Goal: Task Accomplishment & Management: Use online tool/utility

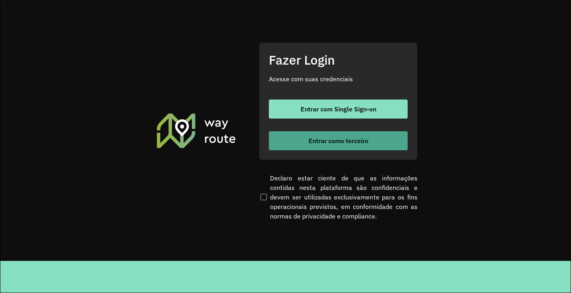
click at [317, 139] on span "Entrar como terceiro" at bounding box center [339, 141] width 60 height 6
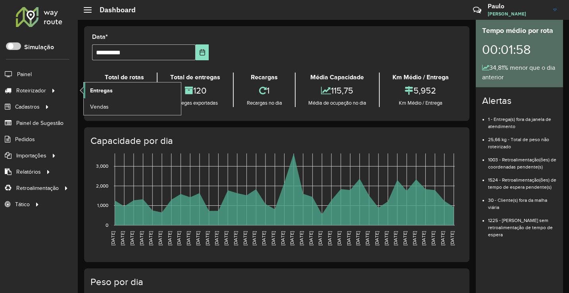
click at [102, 92] on span "Entregas" at bounding box center [101, 91] width 23 height 8
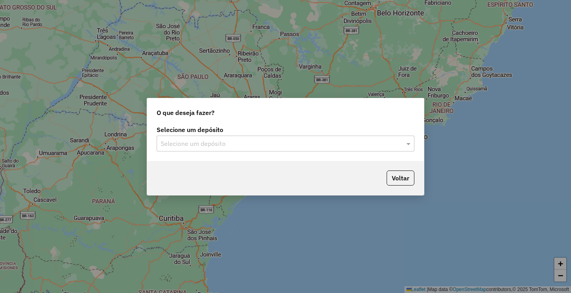
drag, startPoint x: 317, startPoint y: 145, endPoint x: 309, endPoint y: 149, distance: 8.5
click at [317, 145] on input "text" at bounding box center [278, 144] width 234 height 10
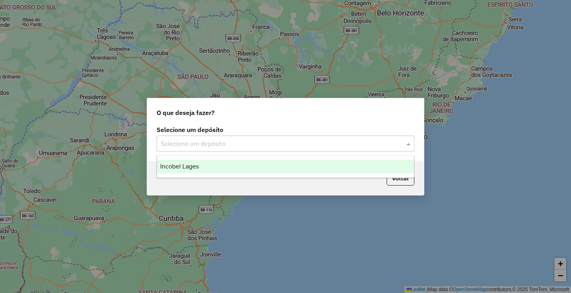
click at [264, 161] on div "Incobel Lages" at bounding box center [285, 166] width 257 height 13
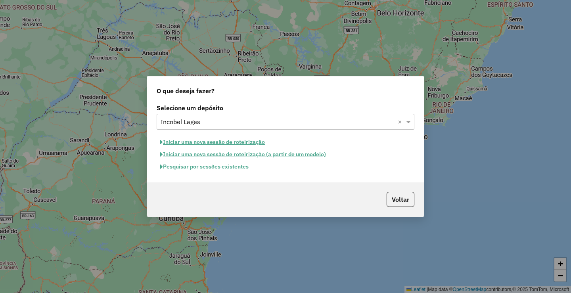
click at [200, 165] on button "Pesquisar por sessões existentes" at bounding box center [205, 167] width 96 height 12
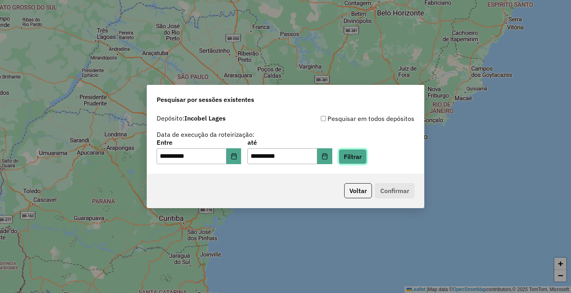
click at [357, 156] on button "Filtrar" at bounding box center [353, 156] width 28 height 15
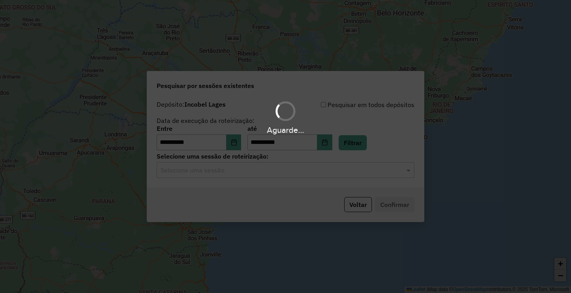
click at [227, 176] on div "Aguarde..." at bounding box center [285, 146] width 571 height 293
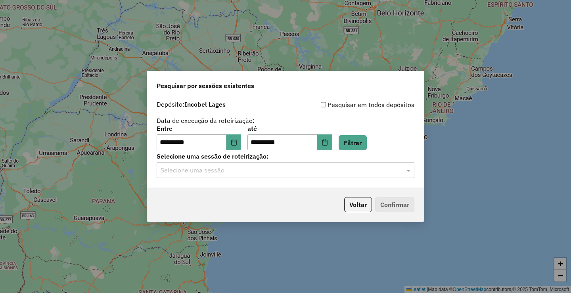
click at [228, 172] on input "text" at bounding box center [278, 171] width 234 height 10
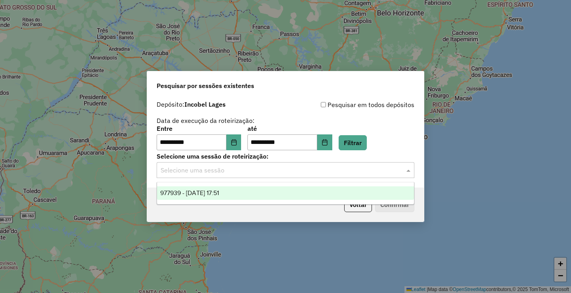
click at [213, 188] on div "977939 - [DATE] 17:51" at bounding box center [285, 193] width 257 height 13
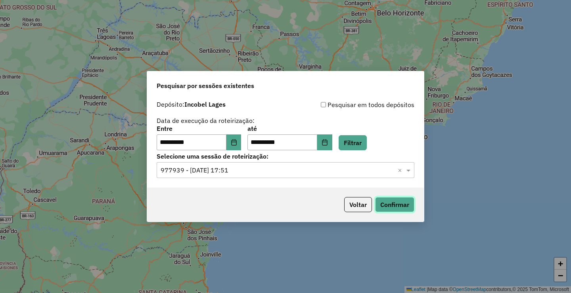
click at [396, 205] on button "Confirmar" at bounding box center [394, 204] width 39 height 15
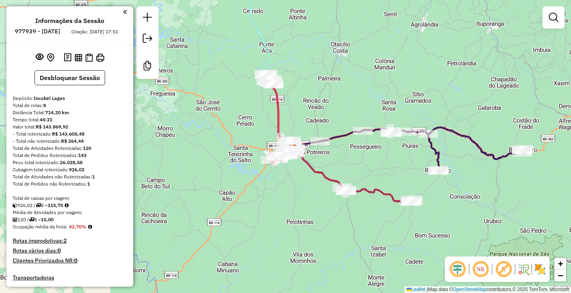
drag, startPoint x: 304, startPoint y: 112, endPoint x: 323, endPoint y: 119, distance: 21.4
click at [326, 114] on div "Janela de atendimento Grade de atendimento Capacidade Transportadoras Veículos …" at bounding box center [285, 146] width 571 height 293
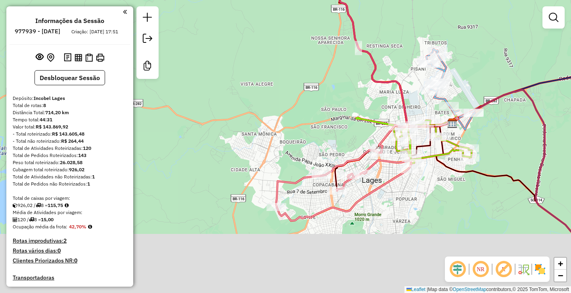
drag, startPoint x: 303, startPoint y: 128, endPoint x: 293, endPoint y: 104, distance: 25.8
click at [292, 105] on div "Janela de atendimento Grade de atendimento Capacidade Transportadoras Veículos …" at bounding box center [285, 146] width 571 height 293
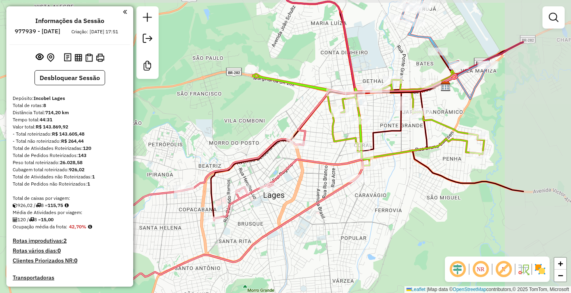
drag, startPoint x: 404, startPoint y: 114, endPoint x: 300, endPoint y: 117, distance: 104.4
click at [300, 117] on div "Janela de atendimento Grade de atendimento Capacidade Transportadoras Veículos …" at bounding box center [285, 146] width 571 height 293
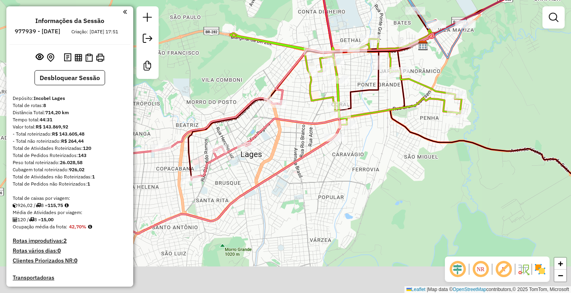
click at [292, 131] on div "Janela de atendimento Grade de atendimento Capacidade Transportadoras Veículos …" at bounding box center [285, 146] width 571 height 293
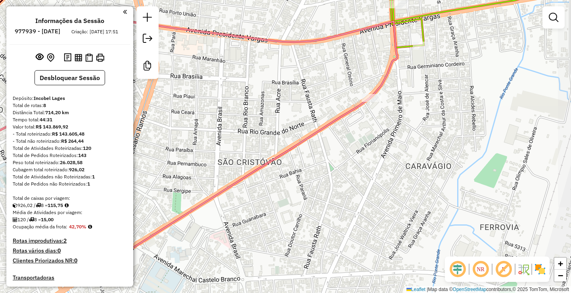
drag, startPoint x: 338, startPoint y: 127, endPoint x: 312, endPoint y: 81, distance: 52.6
click at [312, 81] on div "Janela de atendimento Grade de atendimento Capacidade Transportadoras Veículos …" at bounding box center [285, 146] width 571 height 293
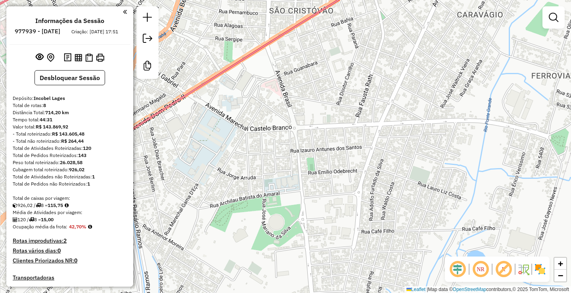
drag, startPoint x: 307, startPoint y: 172, endPoint x: 366, endPoint y: 60, distance: 126.6
click at [366, 60] on div "Janela de atendimento Grade de atendimento Capacidade Transportadoras Veículos …" at bounding box center [285, 146] width 571 height 293
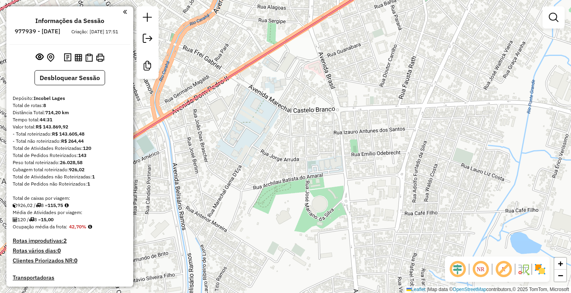
drag, startPoint x: 309, startPoint y: 110, endPoint x: 341, endPoint y: 94, distance: 35.5
click at [341, 94] on div "Janela de atendimento Grade de atendimento Capacidade Transportadoras Veículos …" at bounding box center [285, 146] width 571 height 293
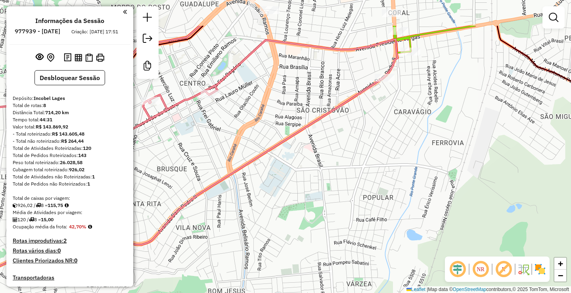
drag, startPoint x: 316, startPoint y: 113, endPoint x: 329, endPoint y: 180, distance: 67.9
click at [329, 180] on div "Janela de atendimento Grade de atendimento Capacidade Transportadoras Veículos …" at bounding box center [285, 146] width 571 height 293
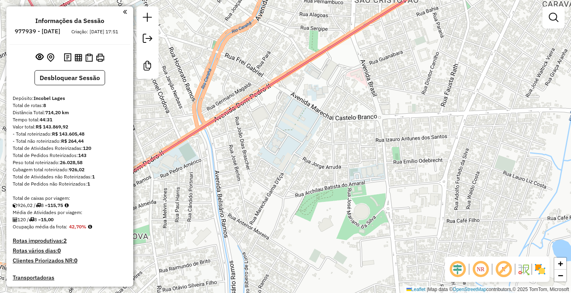
drag, startPoint x: 261, startPoint y: 166, endPoint x: 322, endPoint y: 124, distance: 74.4
click at [322, 124] on div "Janela de atendimento Grade de atendimento Capacidade Transportadoras Veículos …" at bounding box center [285, 146] width 571 height 293
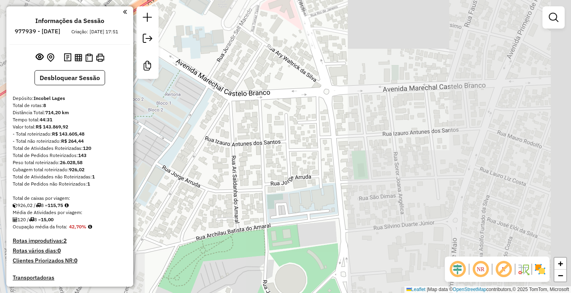
drag, startPoint x: 291, startPoint y: 127, endPoint x: 239, endPoint y: 119, distance: 52.7
click at [239, 119] on div "Janela de atendimento Grade de atendimento Capacidade Transportadoras Veículos …" at bounding box center [285, 146] width 571 height 293
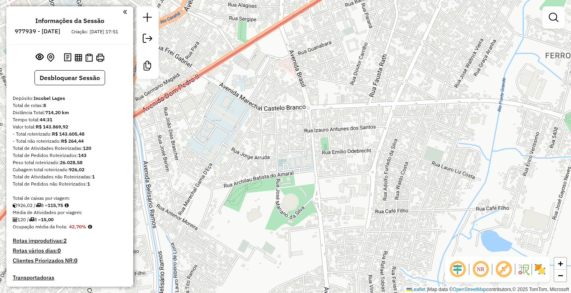
drag, startPoint x: 264, startPoint y: 119, endPoint x: 277, endPoint y: 122, distance: 13.1
click at [277, 122] on div "Janela de atendimento Grade de atendimento Capacidade Transportadoras Veículos …" at bounding box center [285, 146] width 571 height 293
